Goal: Information Seeking & Learning: Learn about a topic

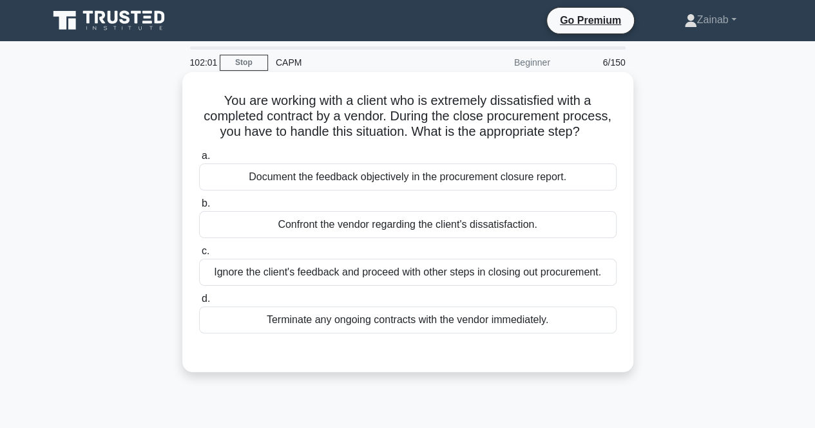
click at [490, 323] on div "Terminate any ongoing contracts with the vendor immediately." at bounding box center [407, 320] width 417 height 27
click at [199, 303] on input "d. Terminate any ongoing contracts with the vendor immediately." at bounding box center [199, 299] width 0 height 8
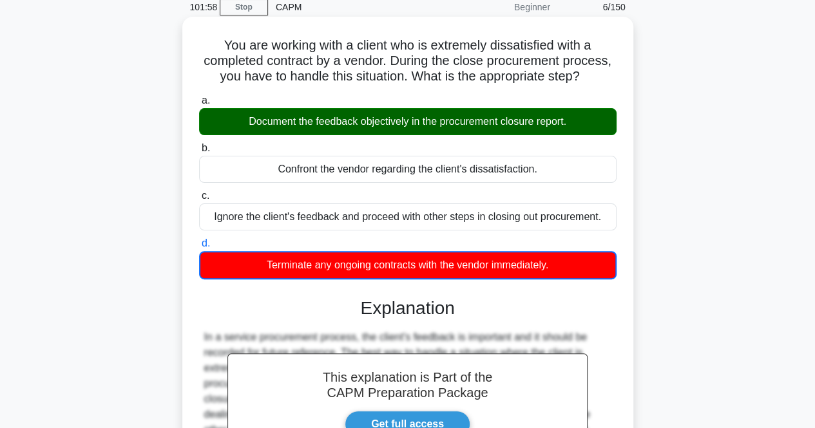
scroll to position [258, 0]
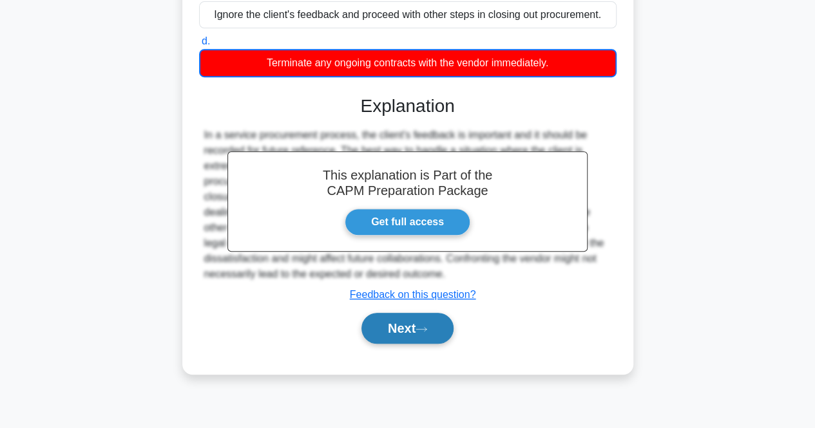
click at [415, 338] on button "Next" at bounding box center [407, 328] width 92 height 31
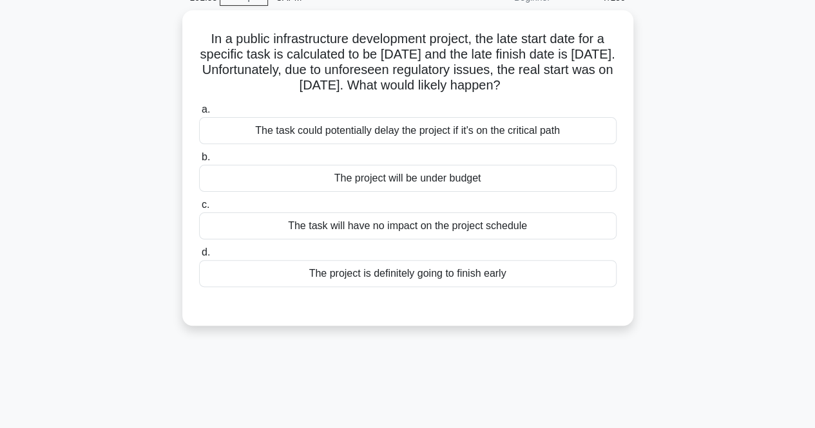
scroll to position [64, 0]
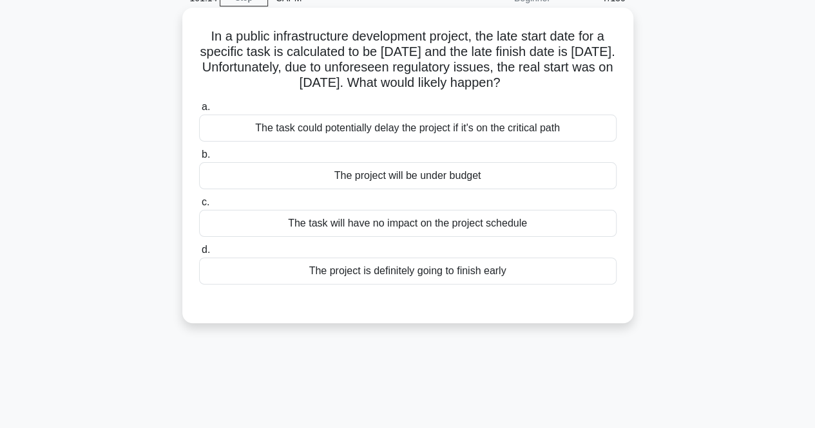
click at [415, 276] on div "The project is definitely going to finish early" at bounding box center [407, 271] width 417 height 27
click at [199, 254] on input "d. The project is definitely going to finish early" at bounding box center [199, 250] width 0 height 8
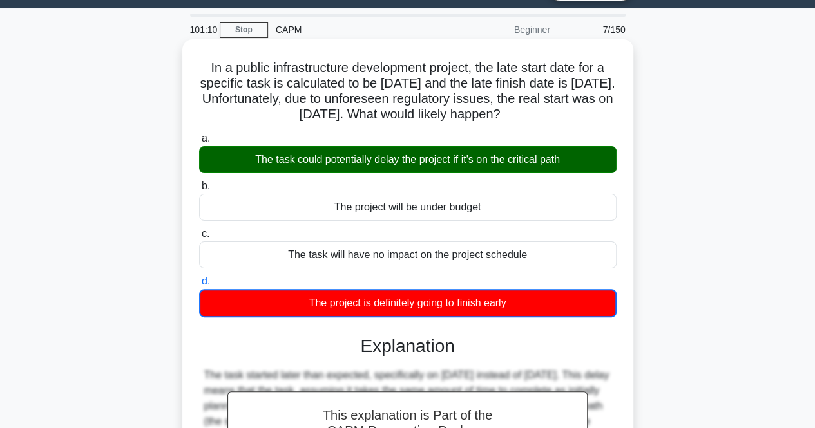
scroll to position [0, 0]
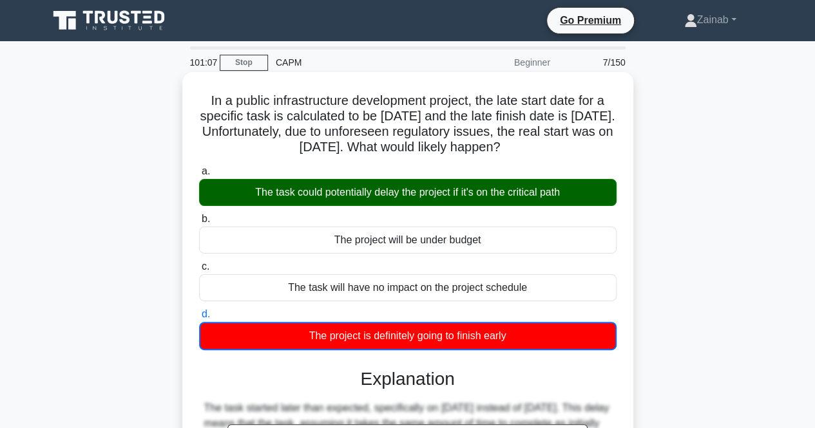
drag, startPoint x: 204, startPoint y: 102, endPoint x: 515, endPoint y: 338, distance: 390.5
click at [515, 338] on div "In a public infrastructure development project, the late start date for a speci…" at bounding box center [407, 367] width 441 height 580
copy div "In a public infrastructure development project, the late start date for a speci…"
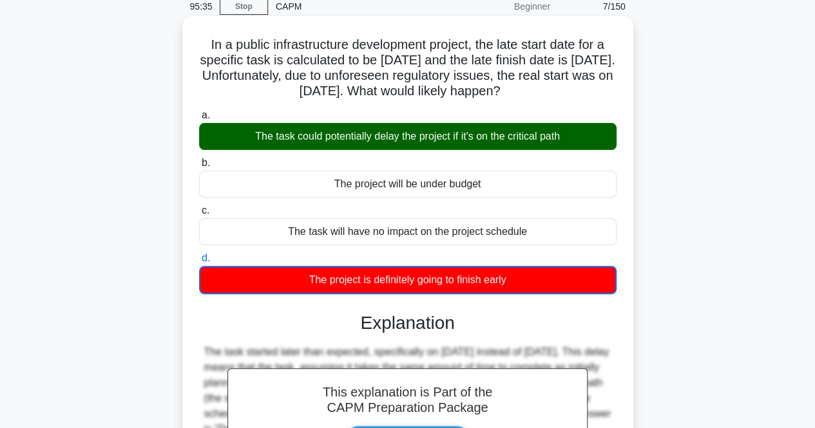
scroll to position [258, 0]
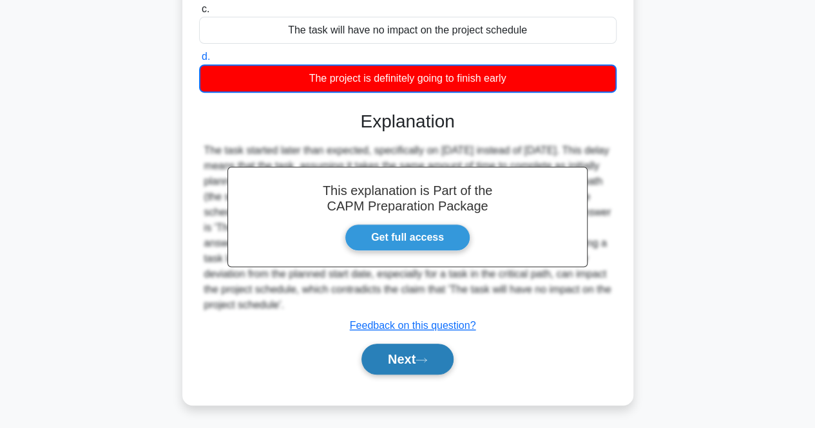
click at [437, 356] on button "Next" at bounding box center [407, 359] width 92 height 31
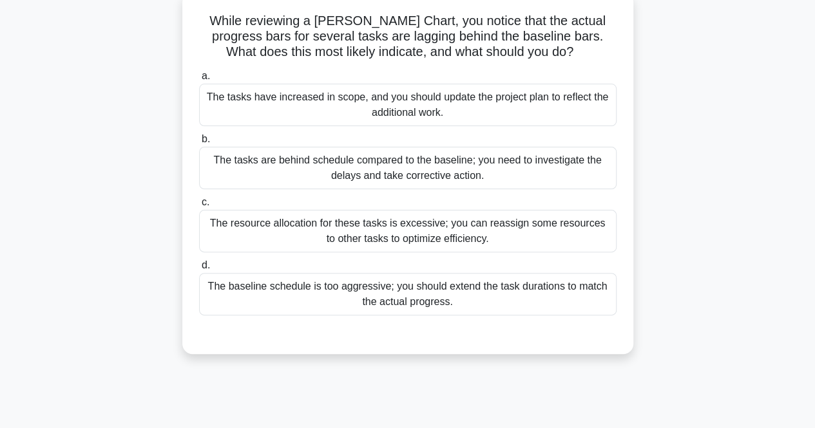
scroll to position [0, 0]
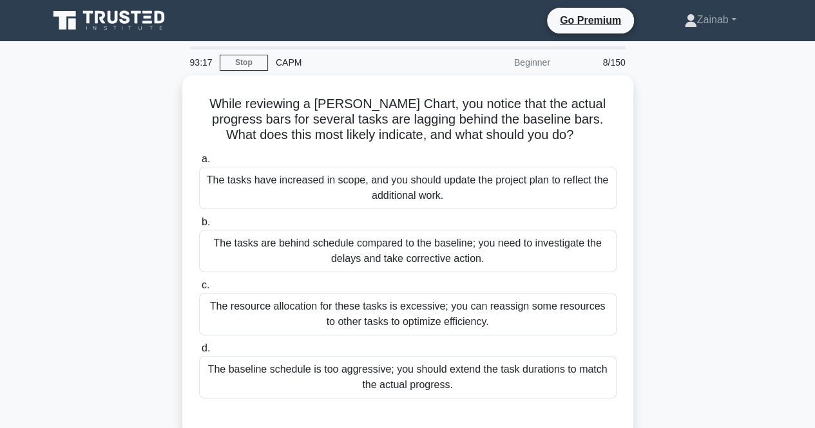
click at [108, 166] on div "While reviewing a [PERSON_NAME] Chart, you notice that the actual progress bars…" at bounding box center [408, 264] width 734 height 378
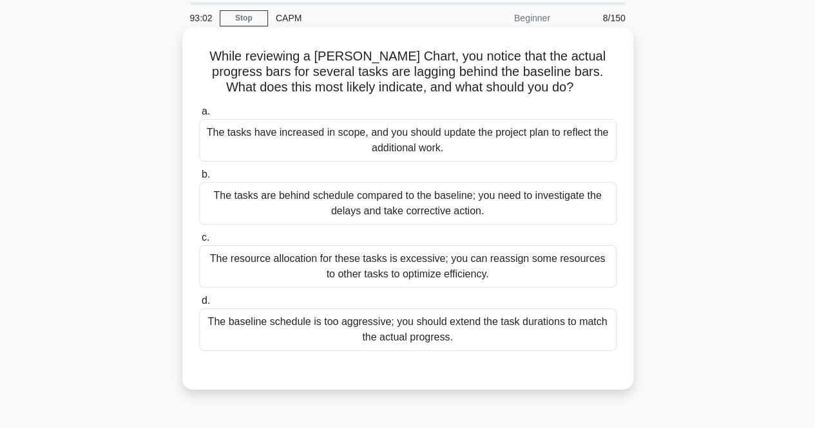
scroll to position [64, 0]
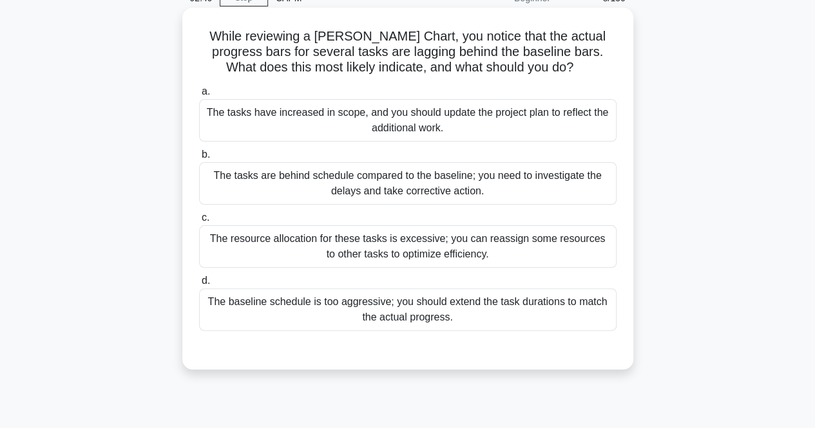
click at [448, 113] on div "The tasks have increased in scope, and you should update the project plan to re…" at bounding box center [407, 120] width 417 height 43
click at [199, 96] on input "a. The tasks have increased in scope, and you should update the project plan to…" at bounding box center [199, 92] width 0 height 8
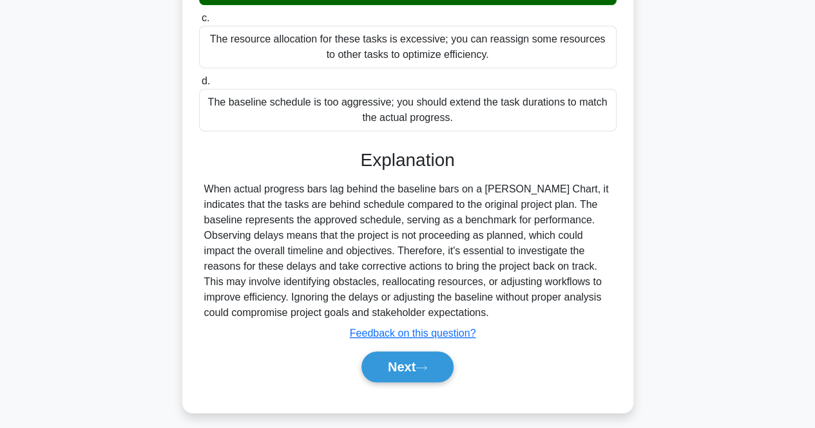
scroll to position [273, 0]
